Goal: Navigation & Orientation: Find specific page/section

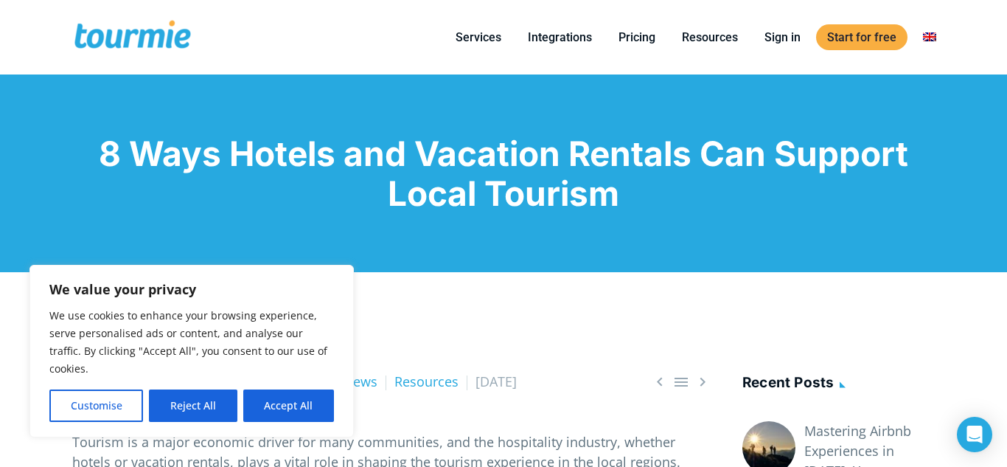
click at [334, 417] on div "We value your privacy We use cookies to enhance your browsing experience, serve…" at bounding box center [191, 351] width 324 height 173
click at [292, 405] on button "Accept All" at bounding box center [288, 405] width 91 height 32
checkbox input "true"
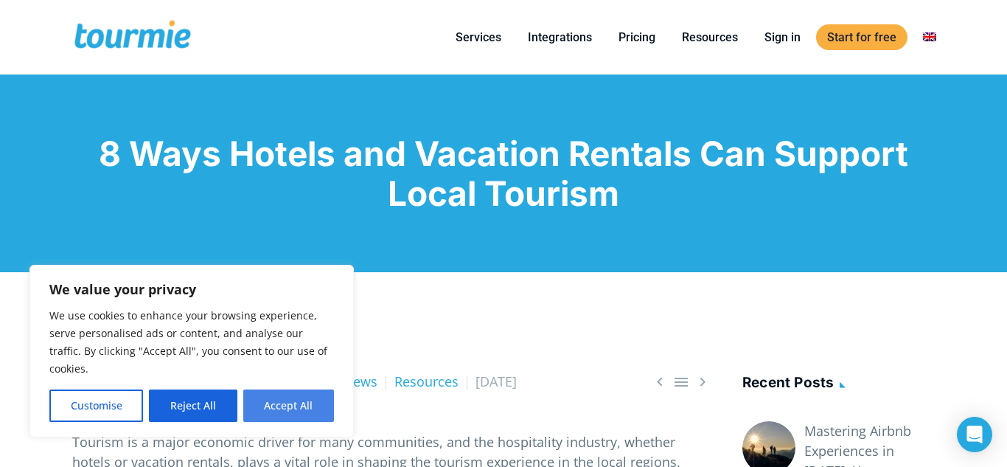
checkbox input "true"
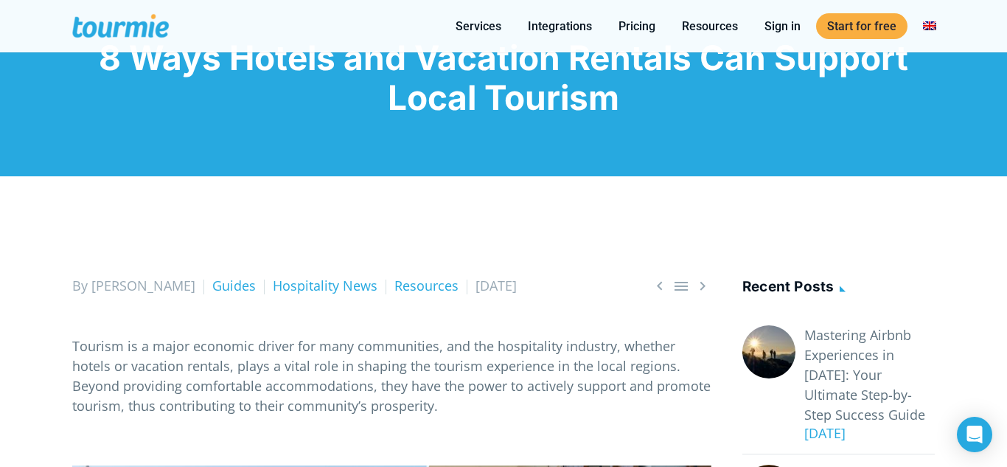
scroll to position [37, 0]
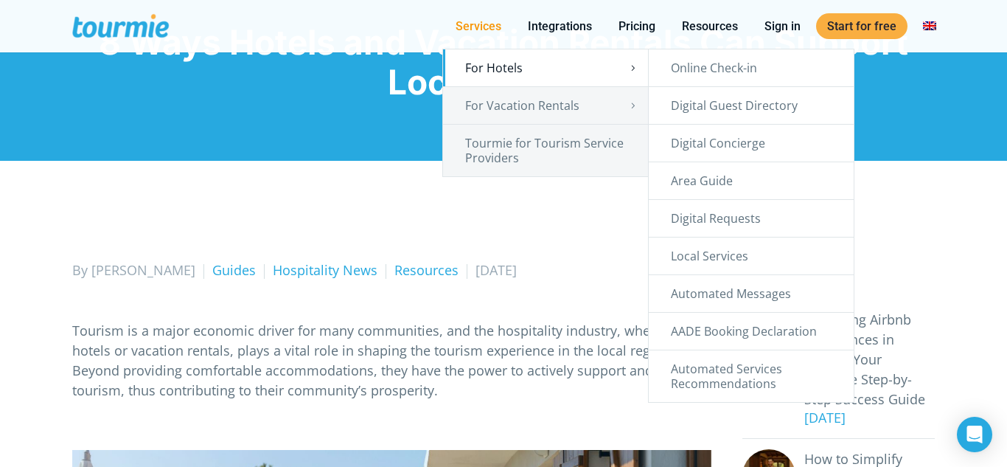
click at [540, 67] on link "For Hotels" at bounding box center [545, 67] width 205 height 37
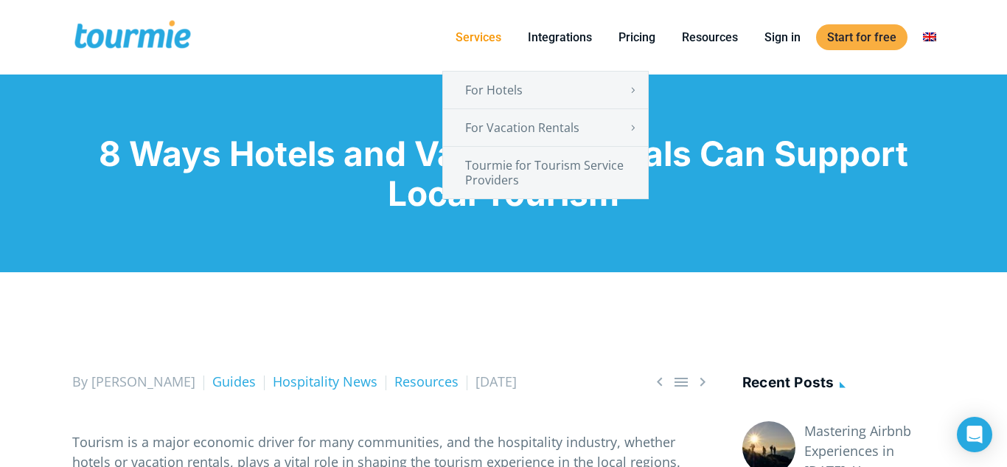
click at [480, 40] on link "Services" at bounding box center [479, 37] width 68 height 18
